Goal: Information Seeking & Learning: Check status

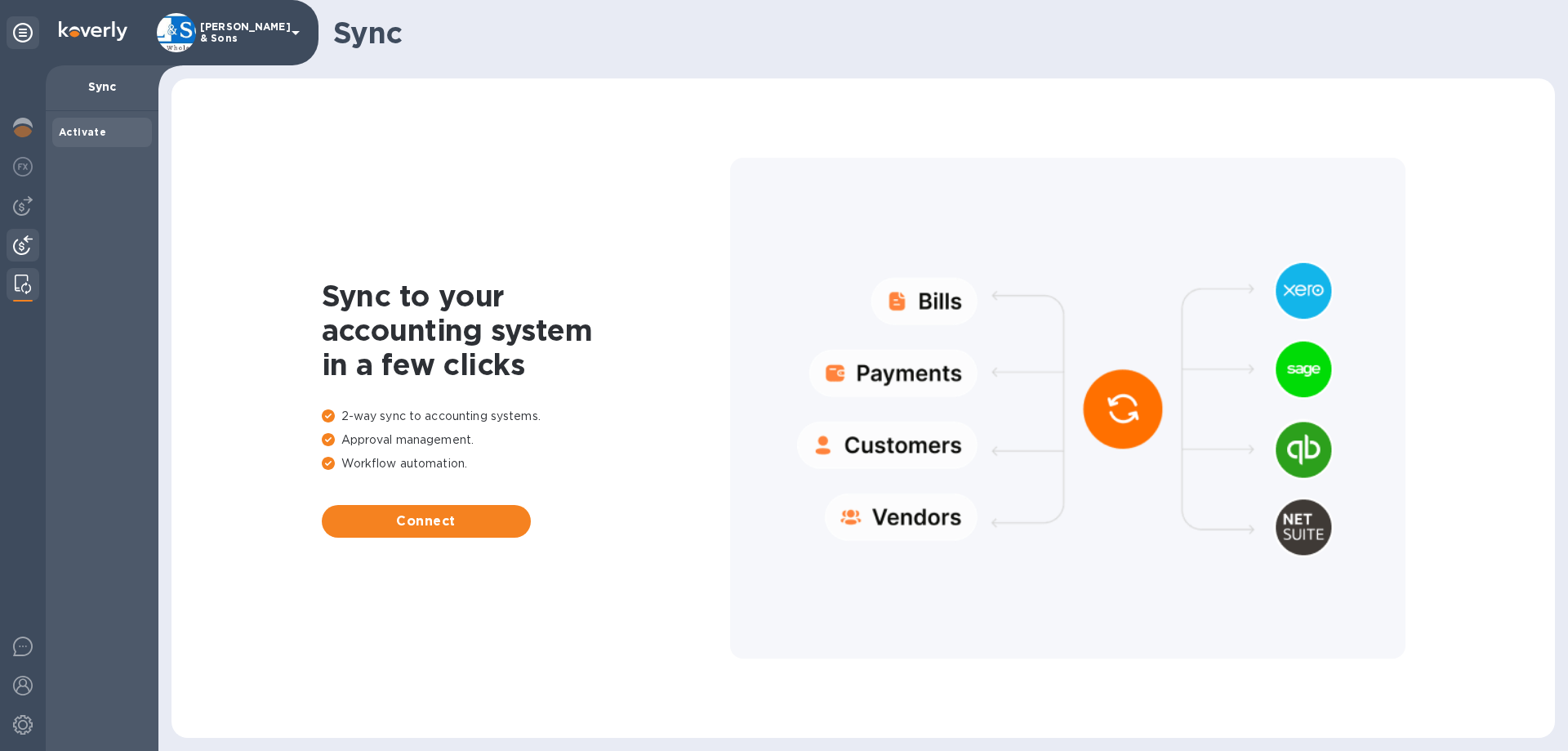
click at [29, 245] on img at bounding box center [22, 244] width 20 height 20
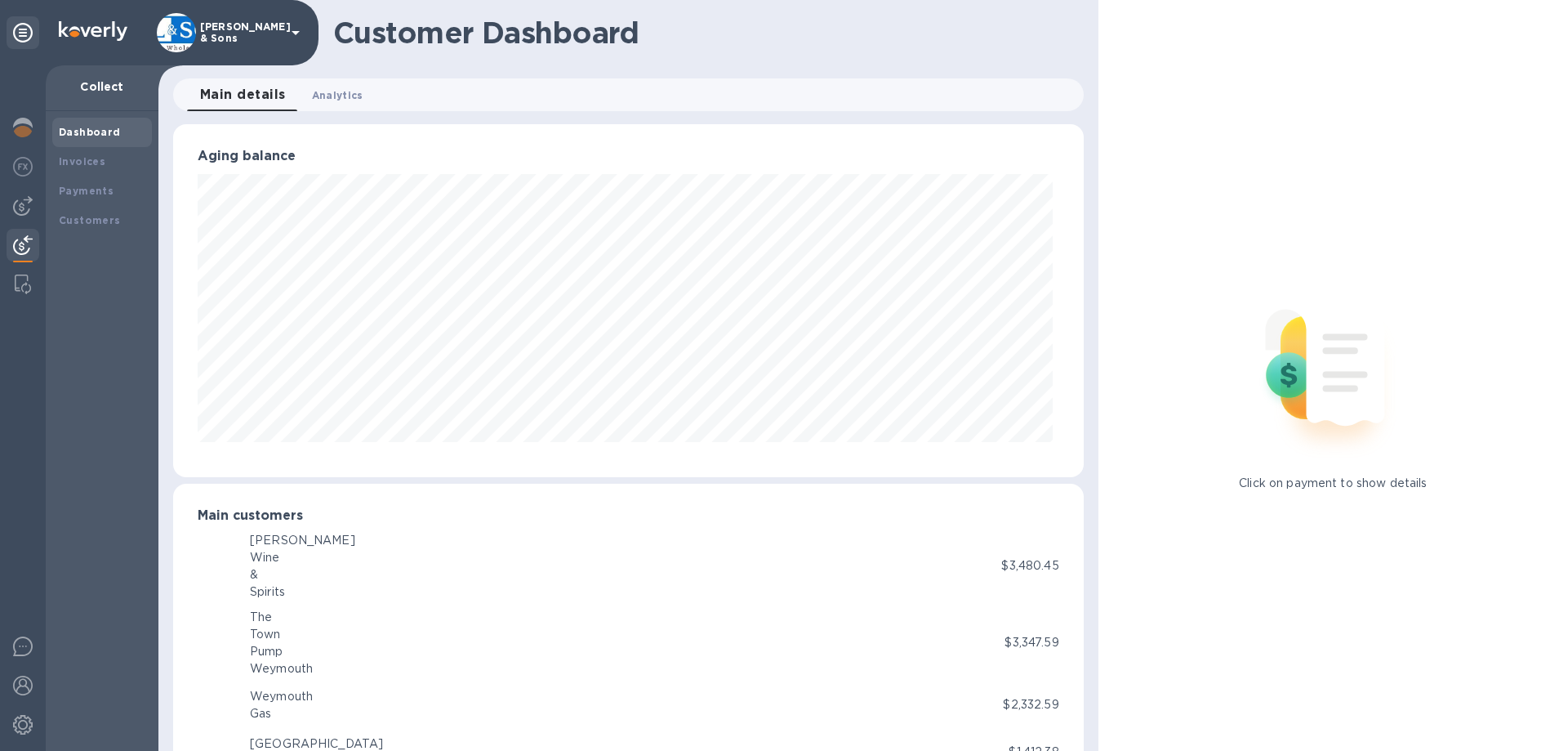
scroll to position [816552, 815667]
click at [89, 154] on div "Invoices" at bounding box center [102, 161] width 86 height 16
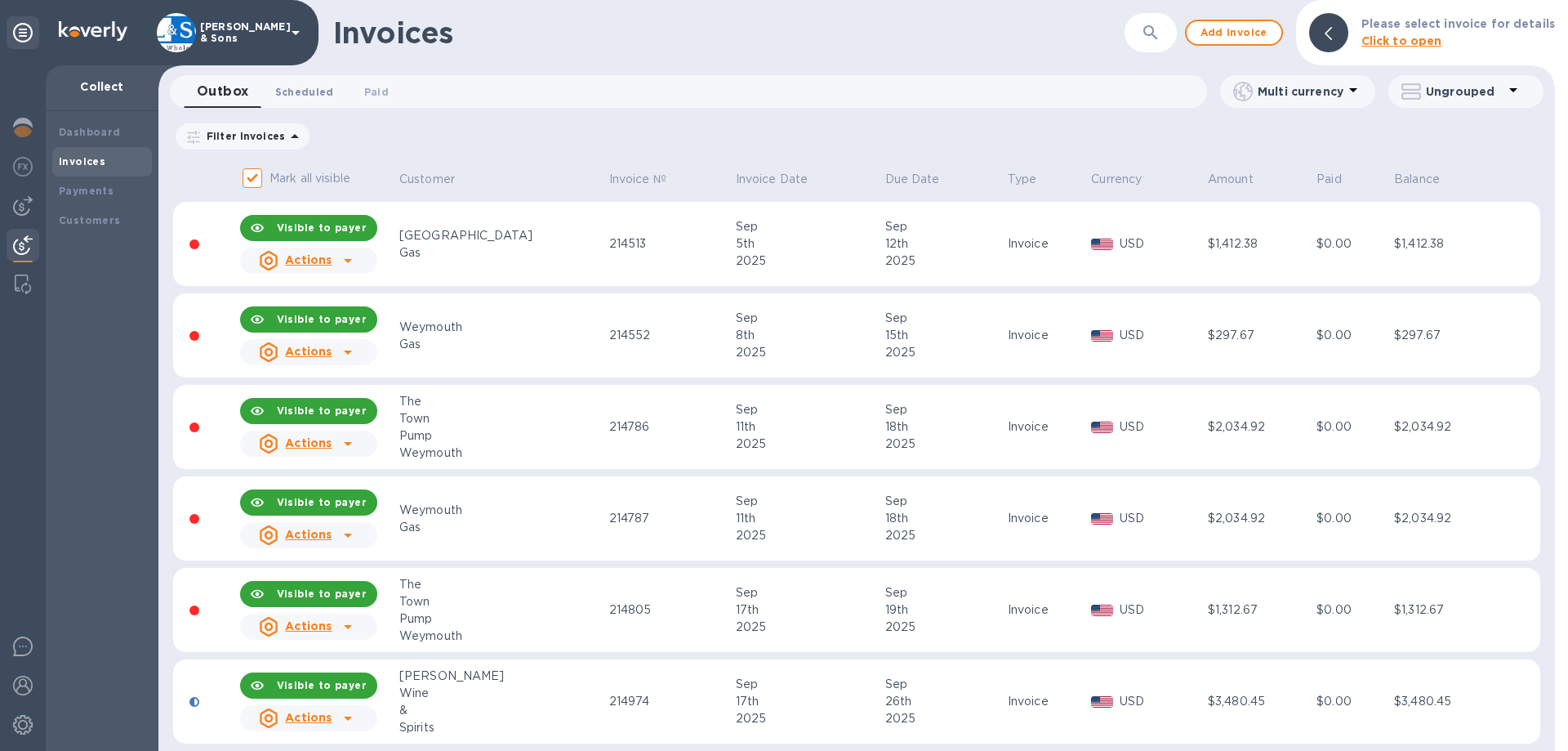
click at [306, 87] on span "Scheduled 0" at bounding box center [304, 92] width 59 height 17
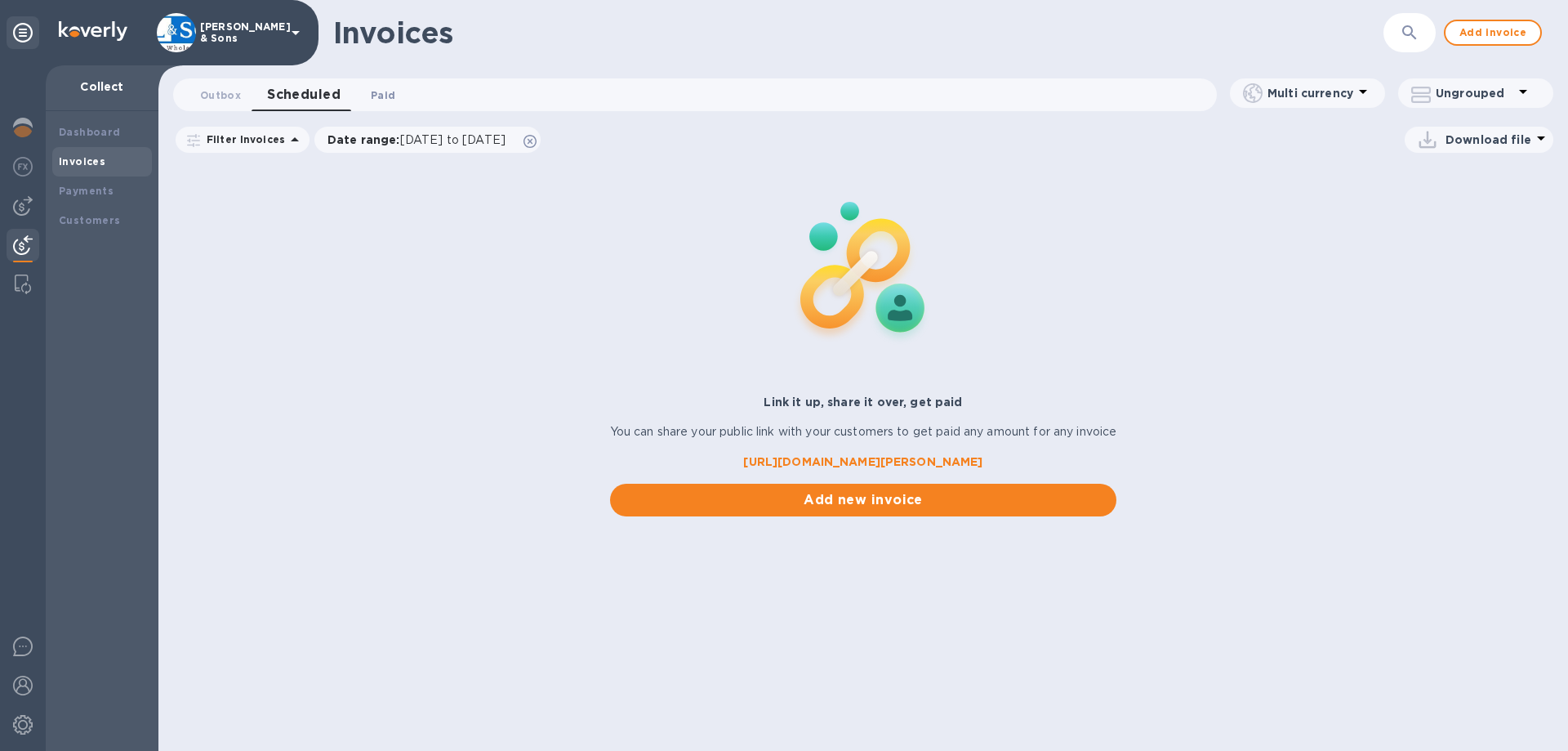
click at [373, 95] on span "Paid 0" at bounding box center [383, 95] width 25 height 17
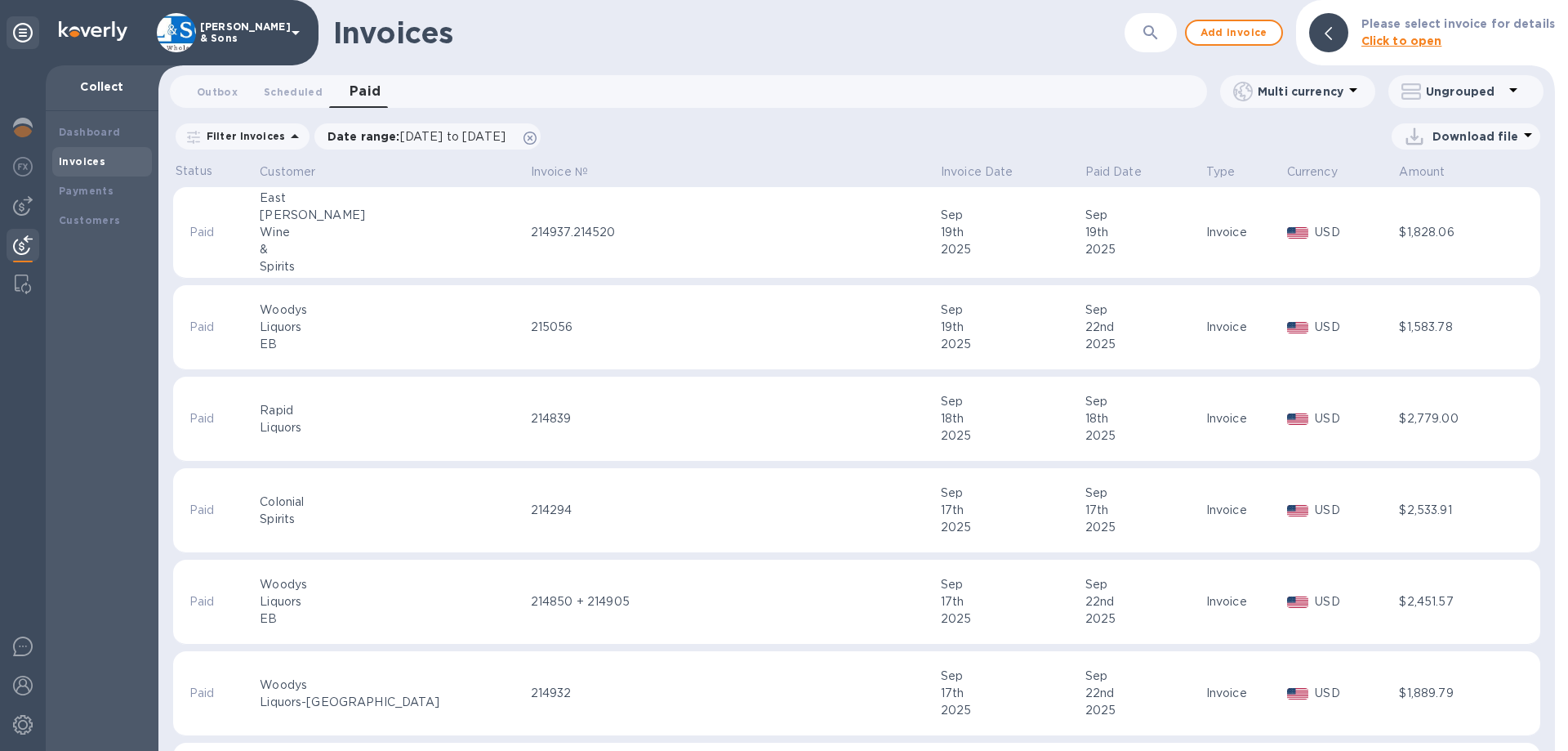
click at [266, 138] on p "Filter Invoices" at bounding box center [242, 136] width 85 height 14
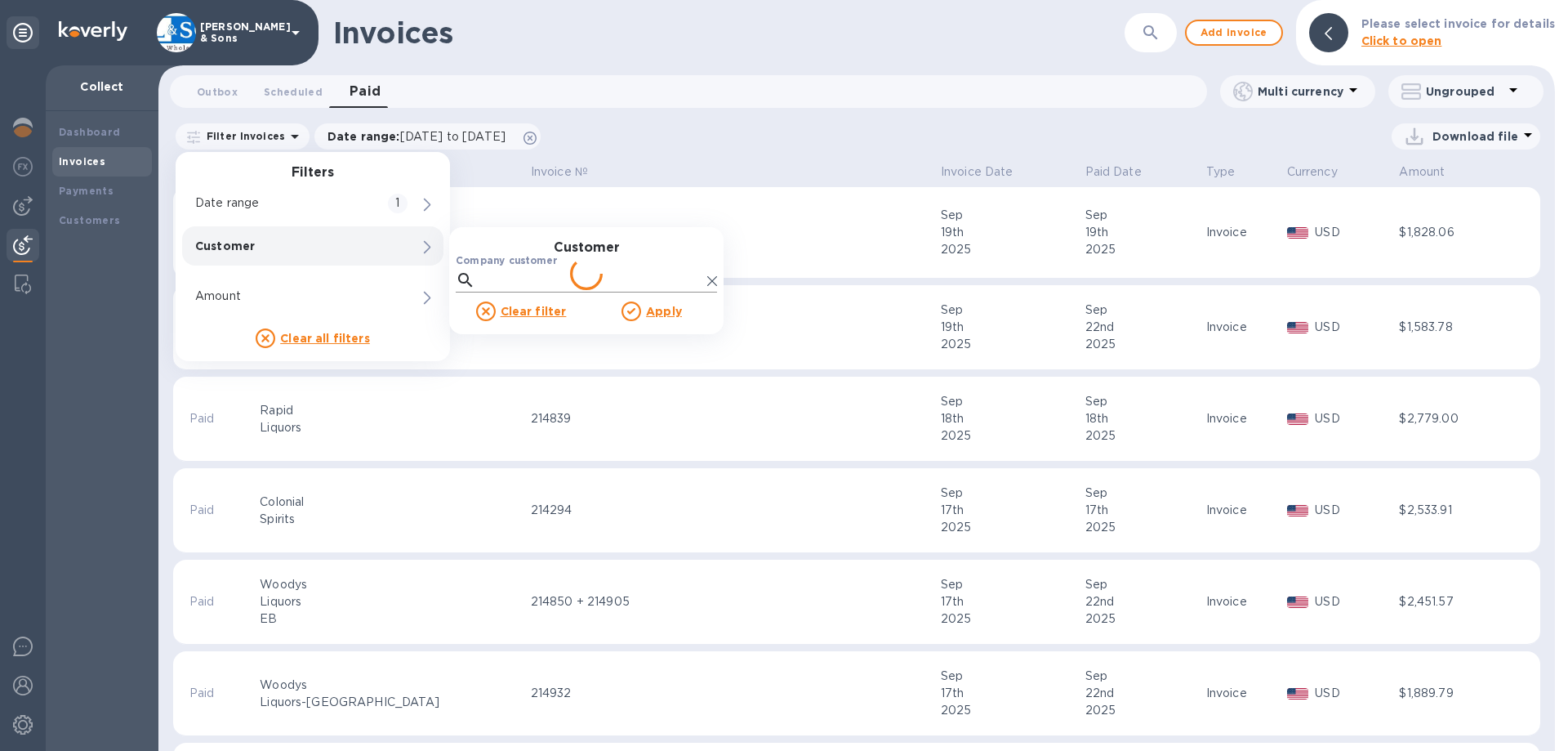
click at [503, 277] on input "Company customer" at bounding box center [591, 280] width 219 height 25
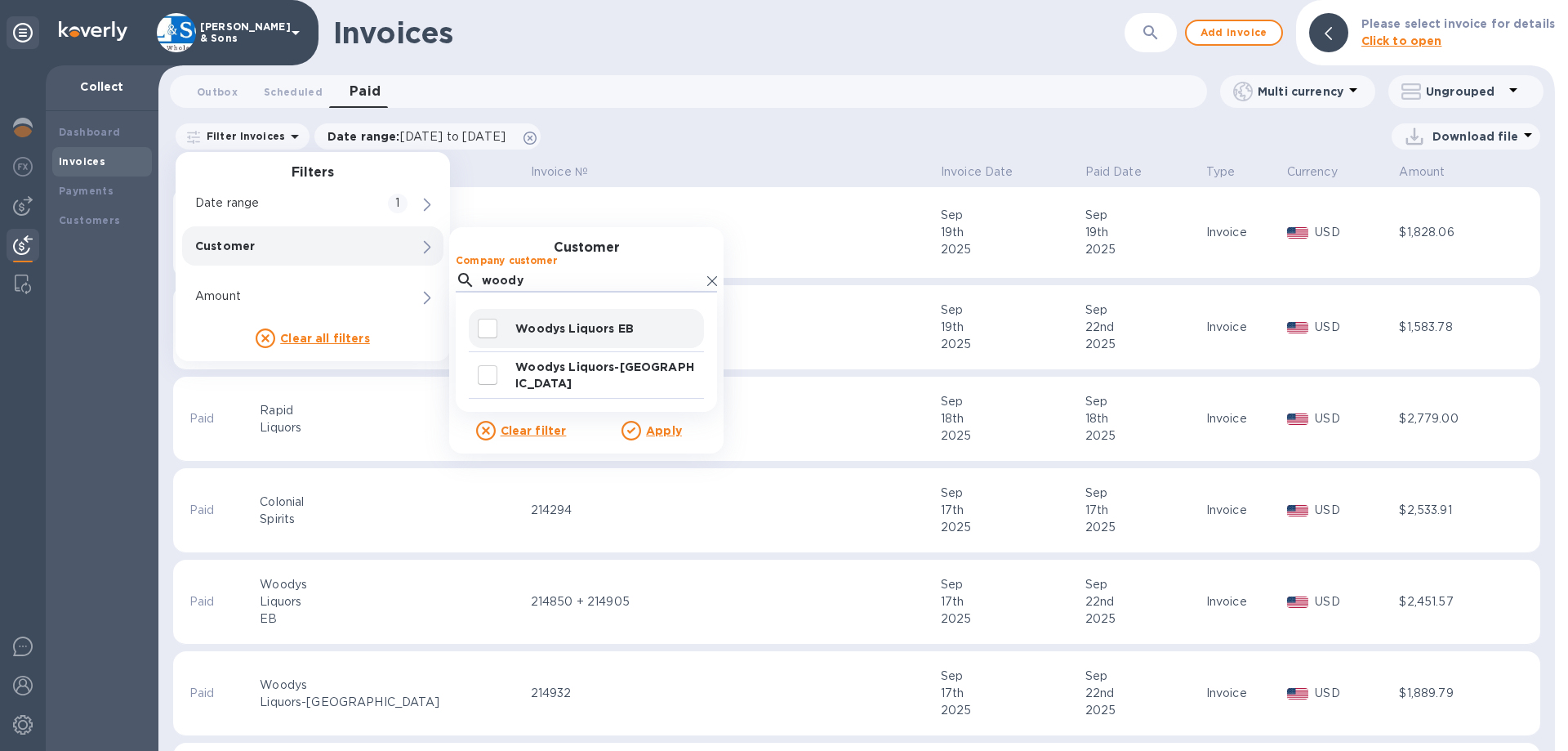
type input "woody"
click at [485, 332] on input "decorative checkbox" at bounding box center [488, 328] width 34 height 34
checkbox input "true"
click at [657, 435] on u "Apply" at bounding box center [664, 430] width 36 height 13
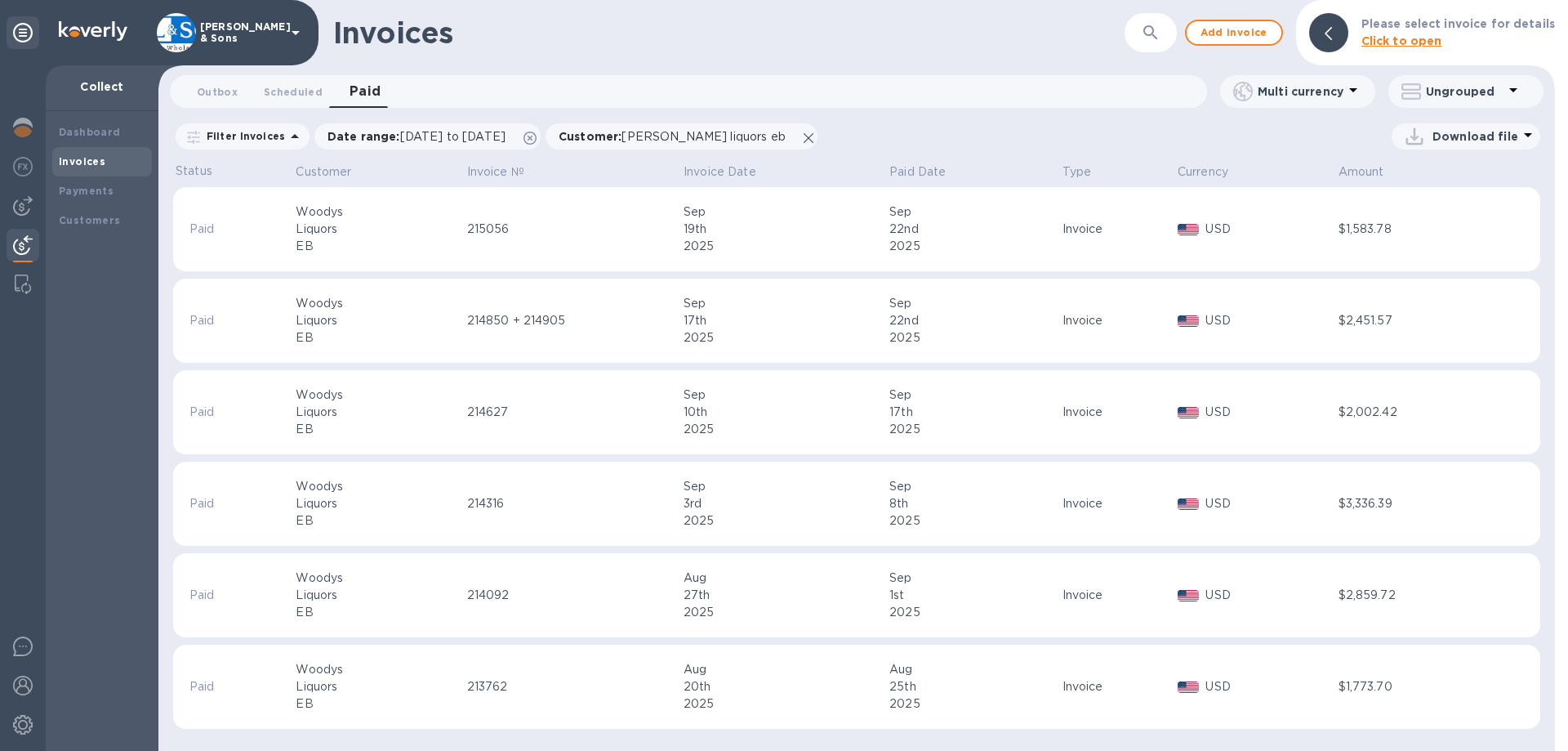
click at [264, 137] on p "Filter Invoices" at bounding box center [242, 136] width 85 height 14
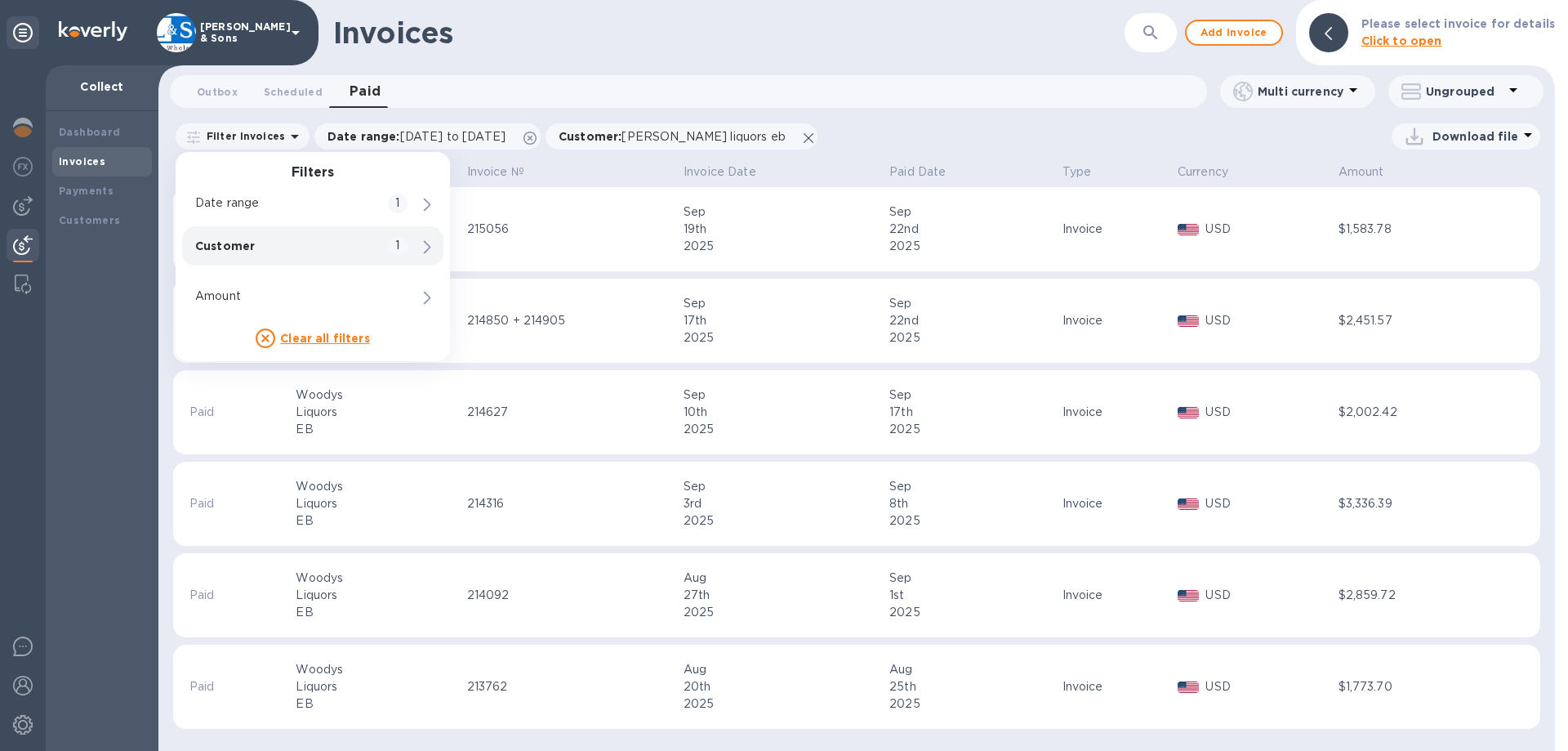
click at [270, 248] on p "Customer" at bounding box center [285, 245] width 179 height 16
click at [629, 304] on icon at bounding box center [633, 308] width 9 height 9
click at [529, 283] on input "Company customer" at bounding box center [591, 280] width 219 height 25
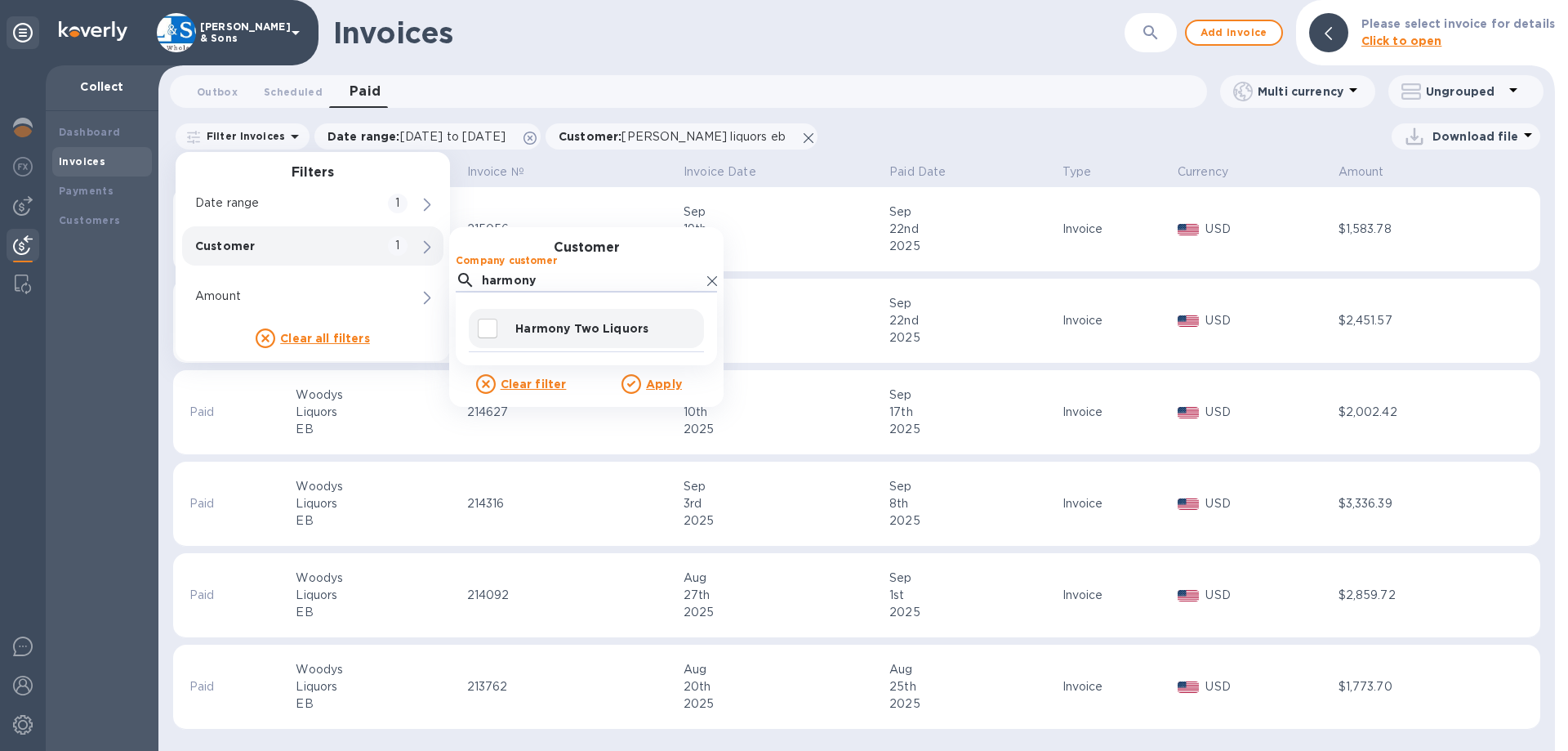
type input "harmony"
click at [489, 326] on input "decorative checkbox" at bounding box center [488, 328] width 34 height 34
checkbox input "true"
click at [661, 384] on u "Apply" at bounding box center [664, 384] width 36 height 13
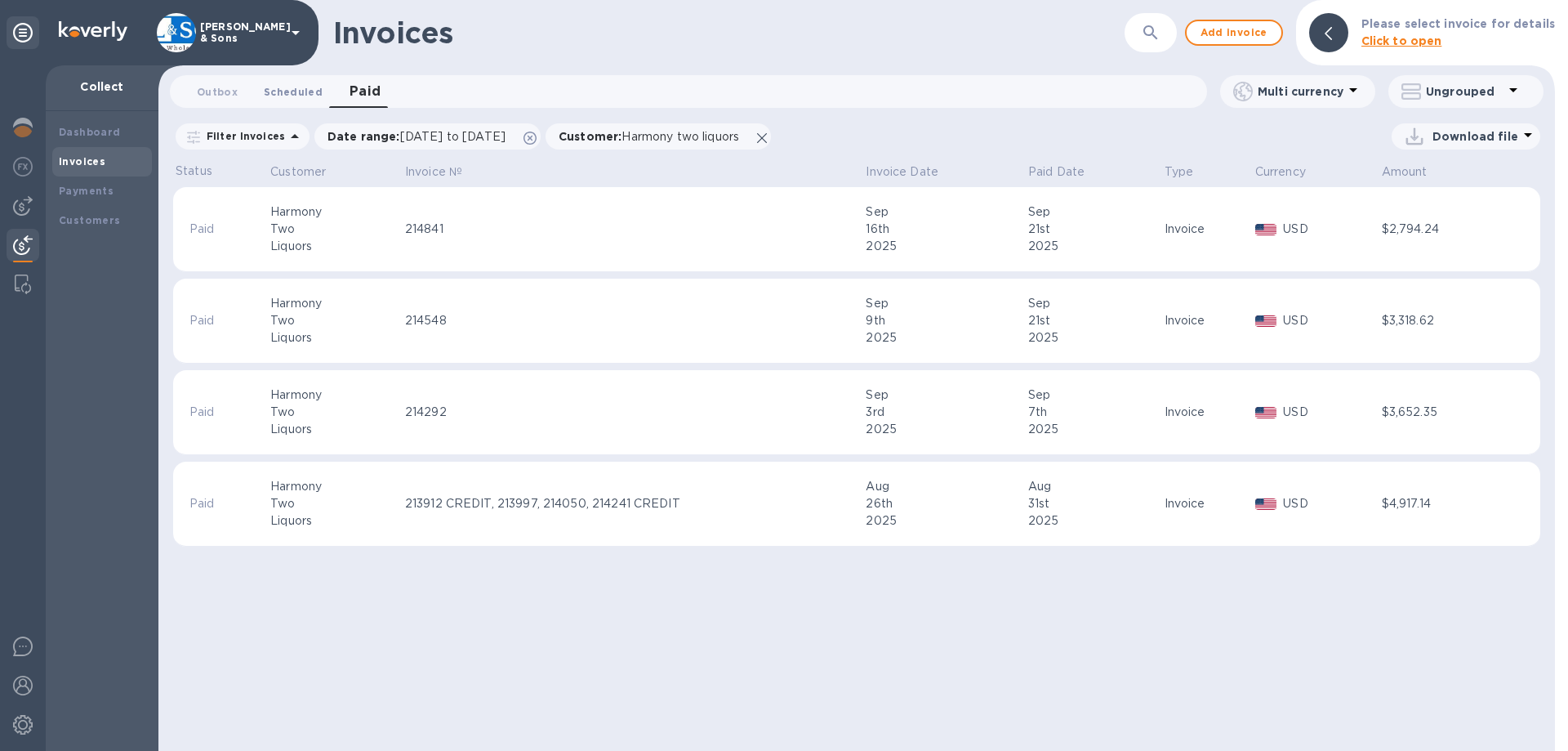
click at [285, 93] on span "Scheduled 0" at bounding box center [293, 92] width 59 height 17
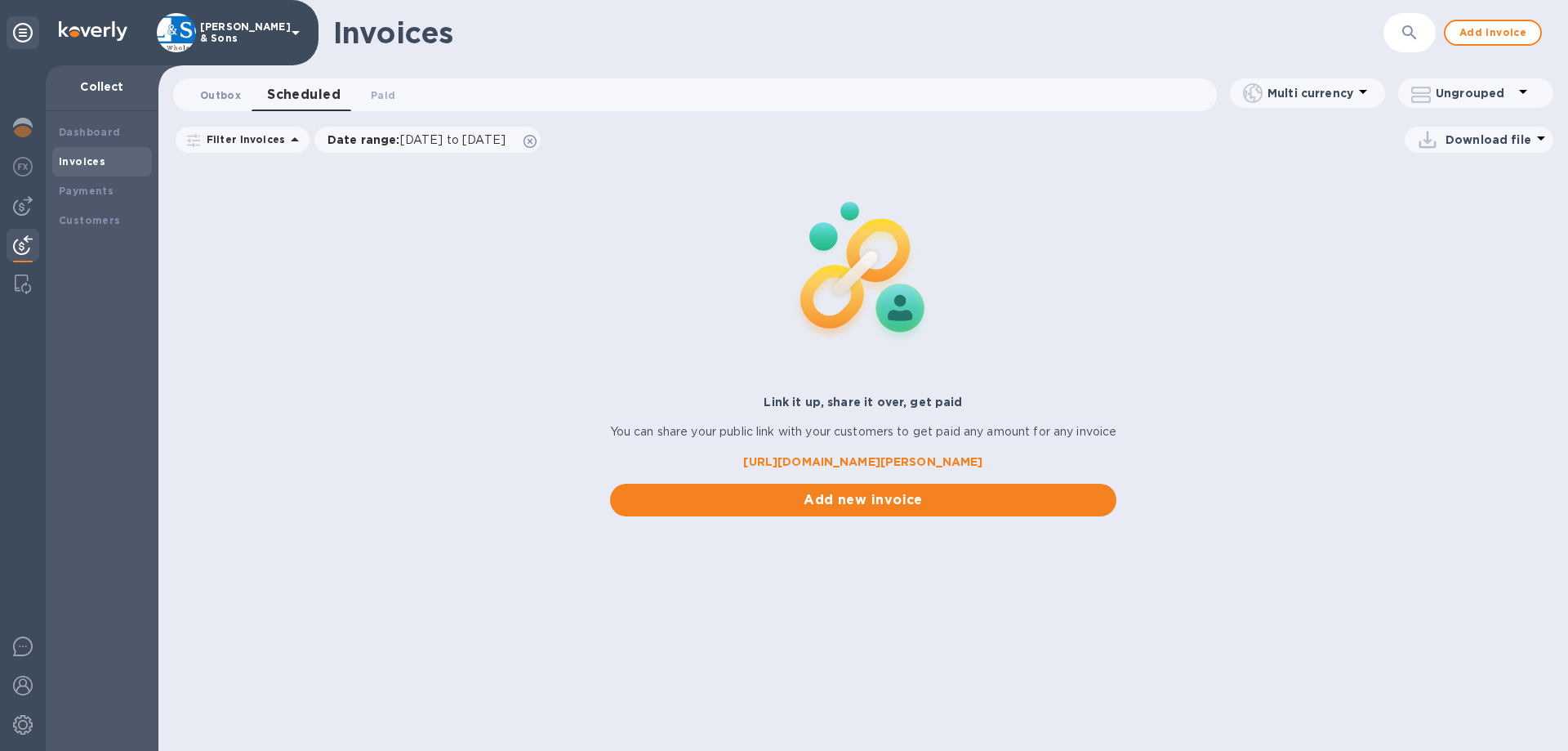
click at [223, 88] on span "Outbox 0" at bounding box center [220, 95] width 41 height 17
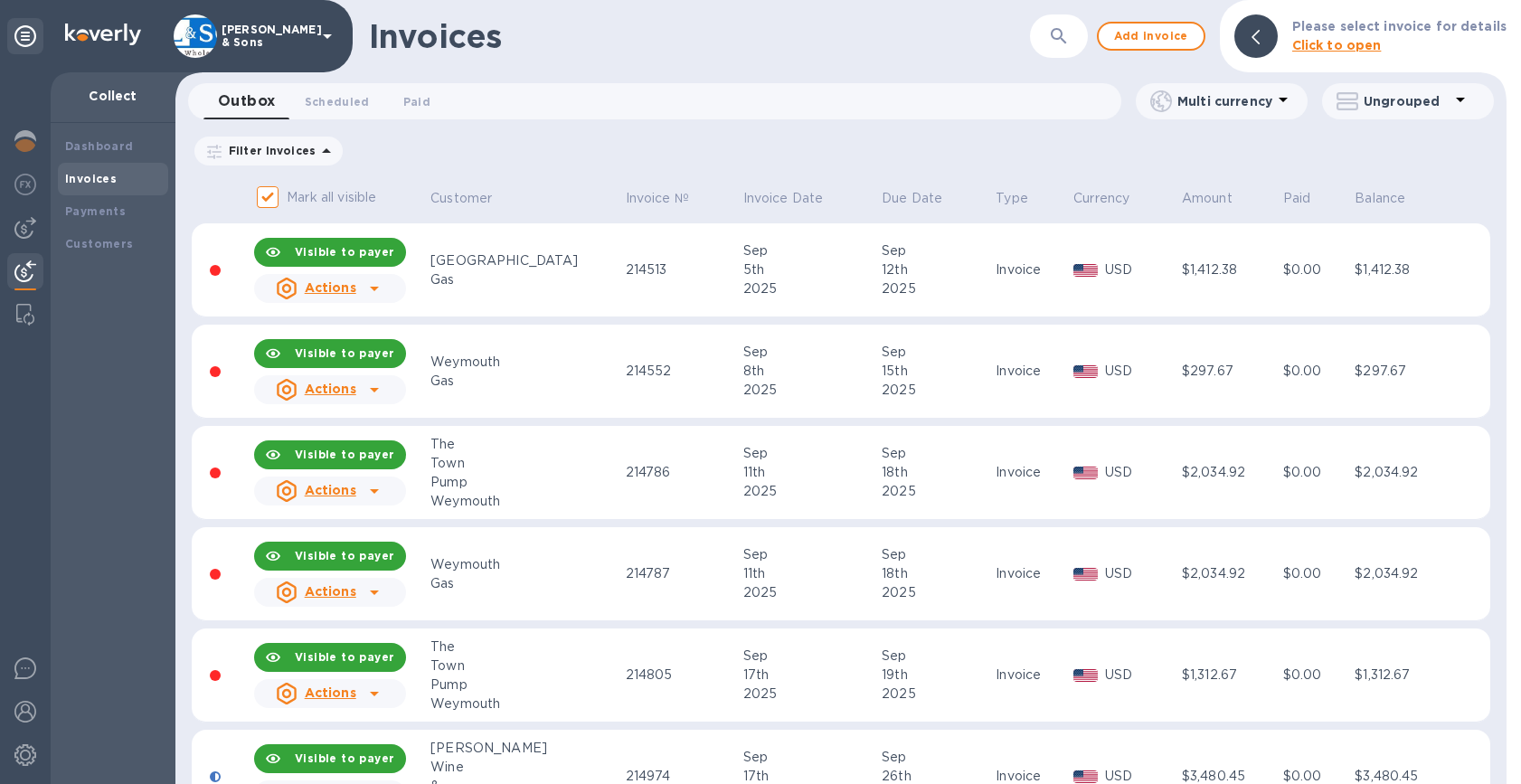
click at [653, 146] on div "Filter Invoices Amount Paid Balance" at bounding box center [841, 151] width 1299 height 34
click at [399, 100] on span "Paid 0" at bounding box center [417, 102] width 36 height 19
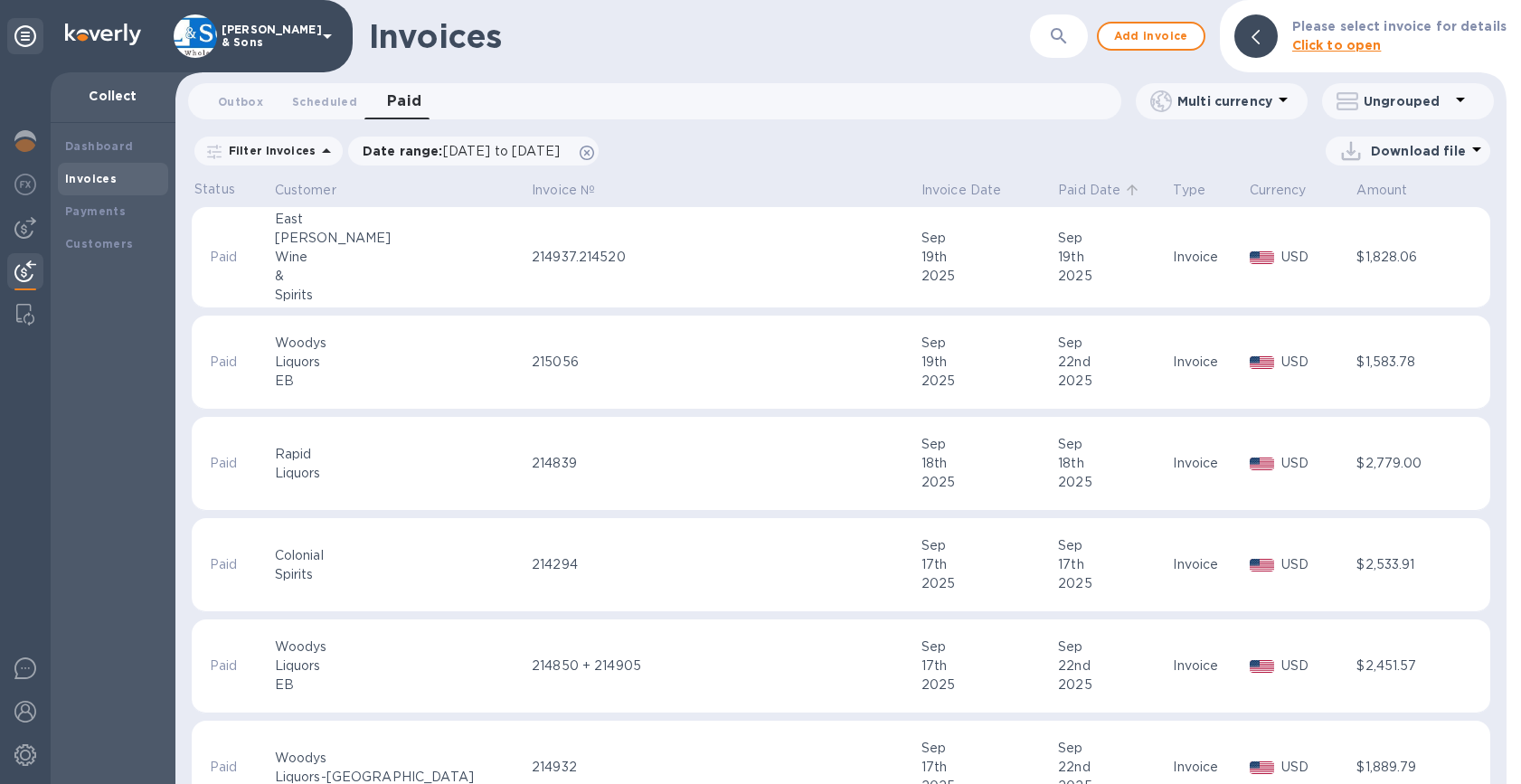
click at [1058, 187] on p "Paid Date" at bounding box center [1090, 190] width 62 height 19
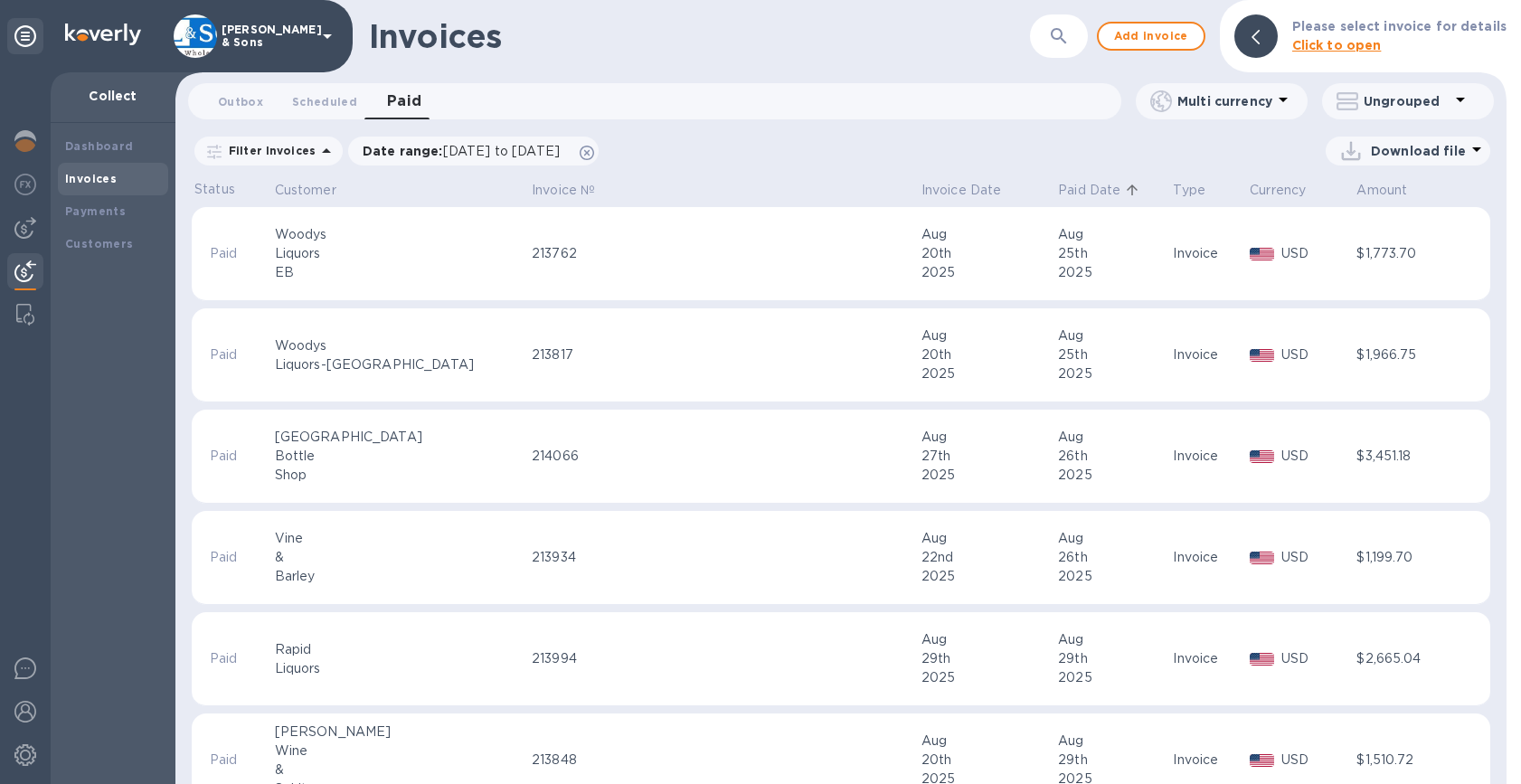
click at [1058, 187] on p "Paid Date" at bounding box center [1090, 190] width 62 height 19
